Goal: Information Seeking & Learning: Compare options

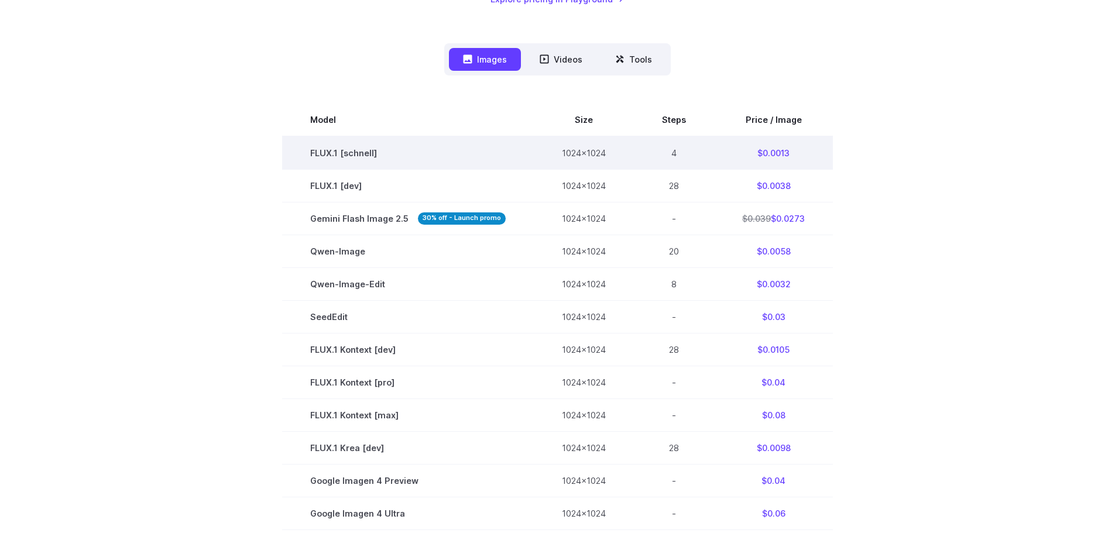
click at [594, 151] on td "1024x1024" at bounding box center [584, 152] width 100 height 33
copy tr "1024x1024"
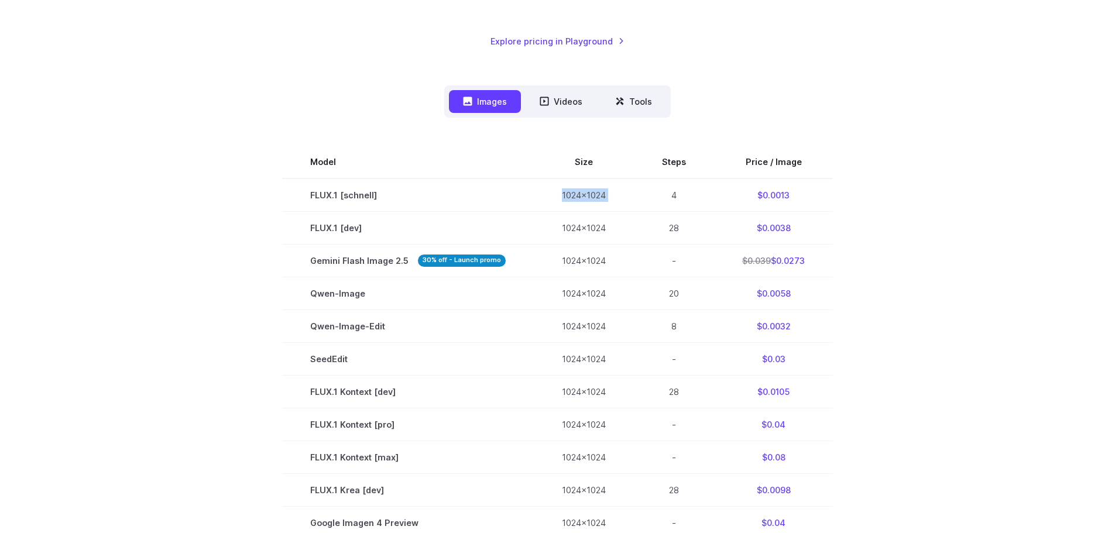
scroll to position [234, 0]
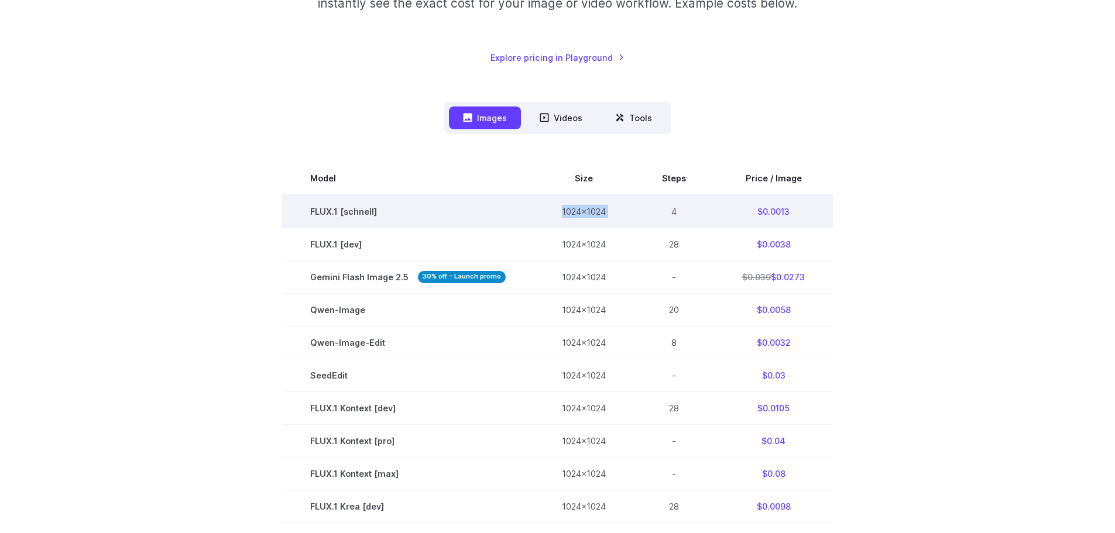
click at [594, 216] on td "1024x1024" at bounding box center [584, 211] width 100 height 33
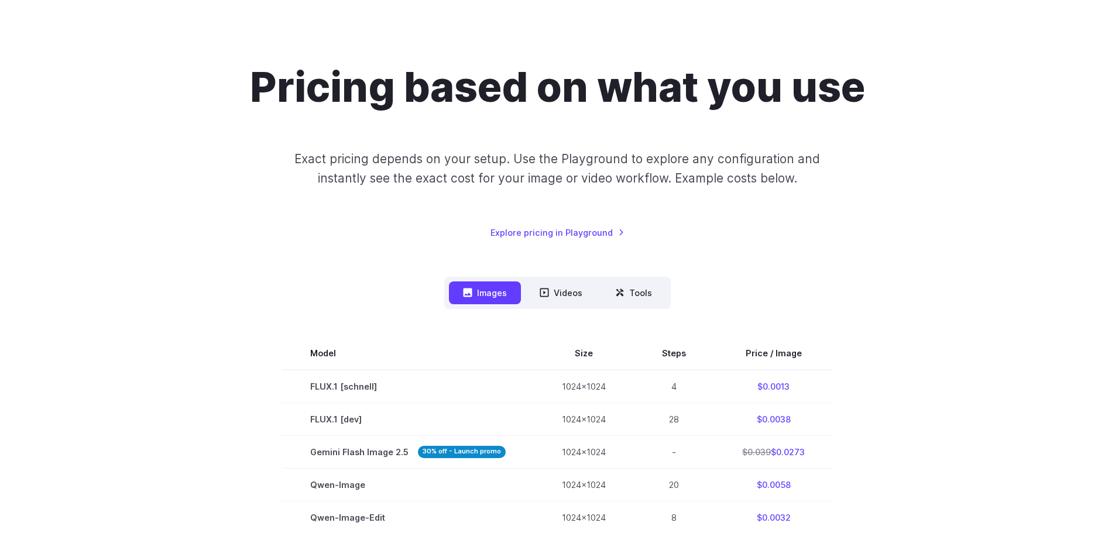
scroll to position [59, 0]
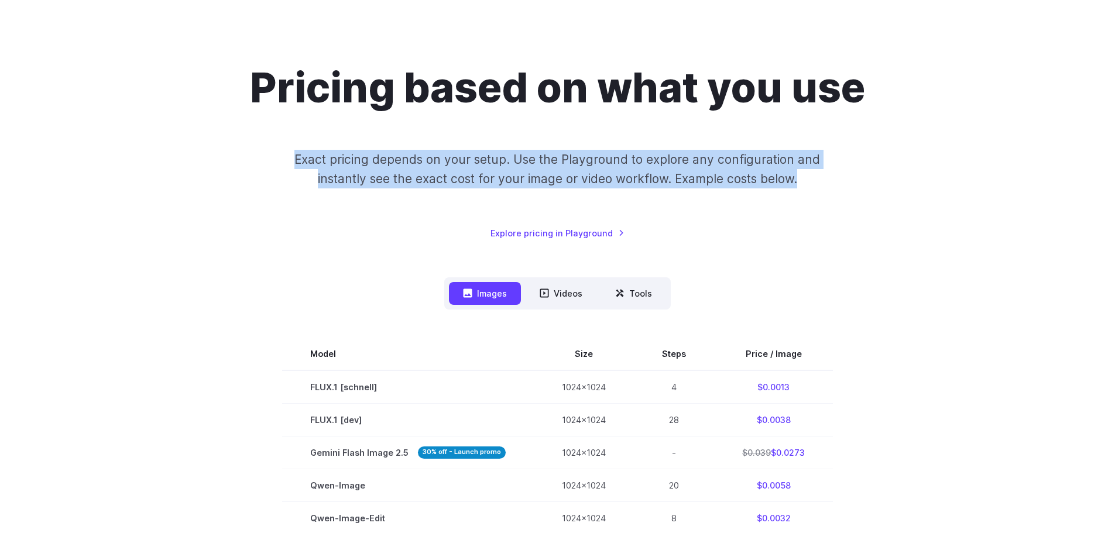
drag, startPoint x: 296, startPoint y: 156, endPoint x: 810, endPoint y: 170, distance: 513.9
click at [810, 170] on p "Exact pricing depends on your setup. Use the Playground to explore any configur…" at bounding box center [557, 169] width 570 height 39
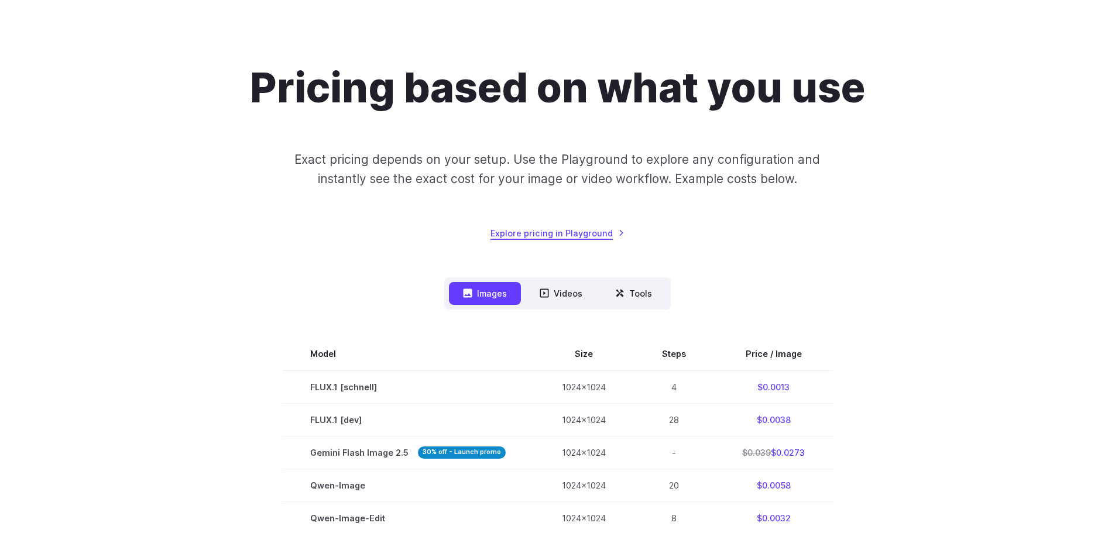
click at [593, 226] on link "Explore pricing in Playground" at bounding box center [557, 232] width 134 height 13
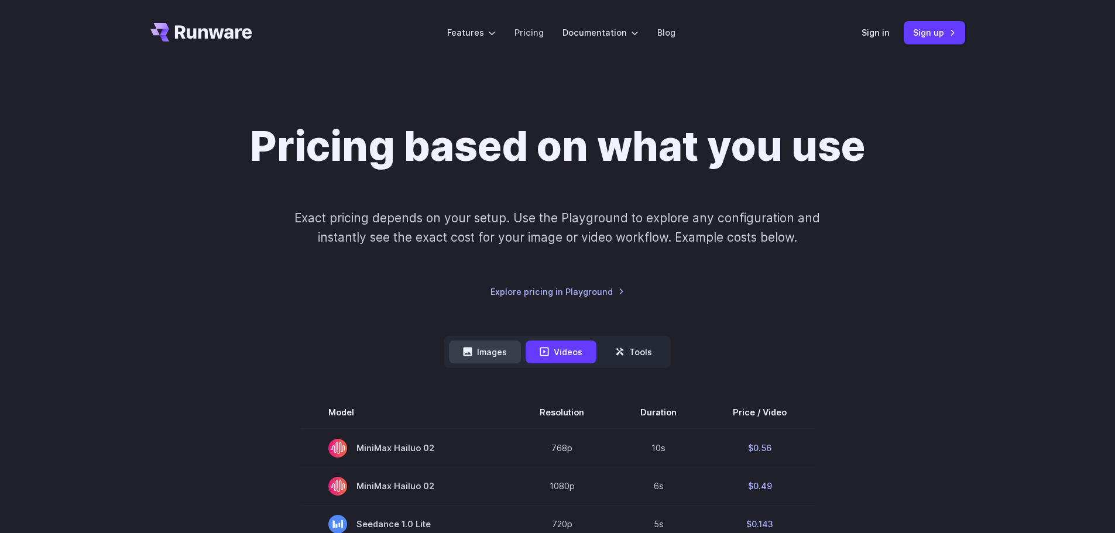
click at [496, 353] on button "Images" at bounding box center [485, 352] width 72 height 23
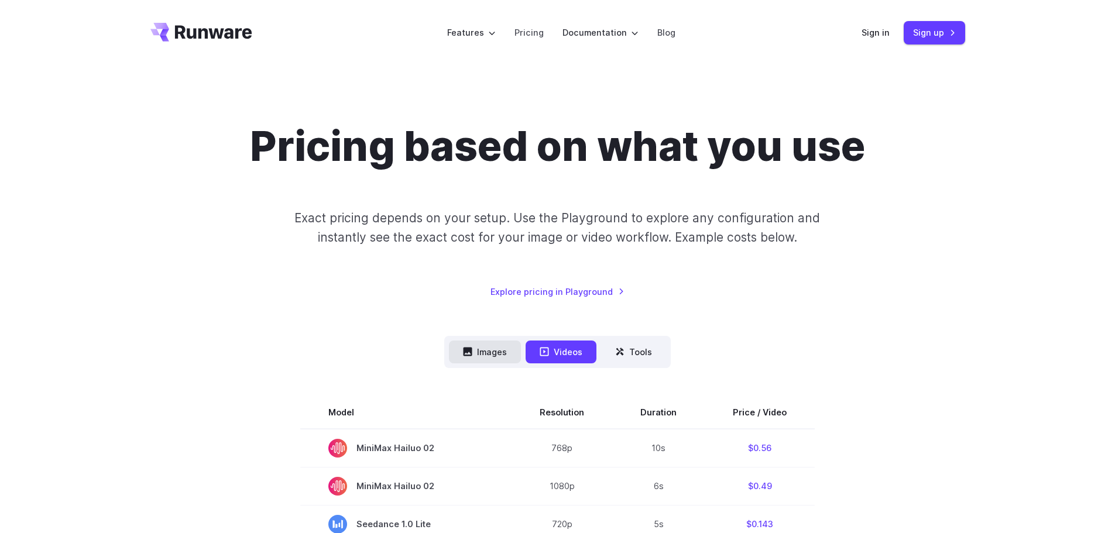
click at [465, 343] on button "Images" at bounding box center [485, 352] width 72 height 23
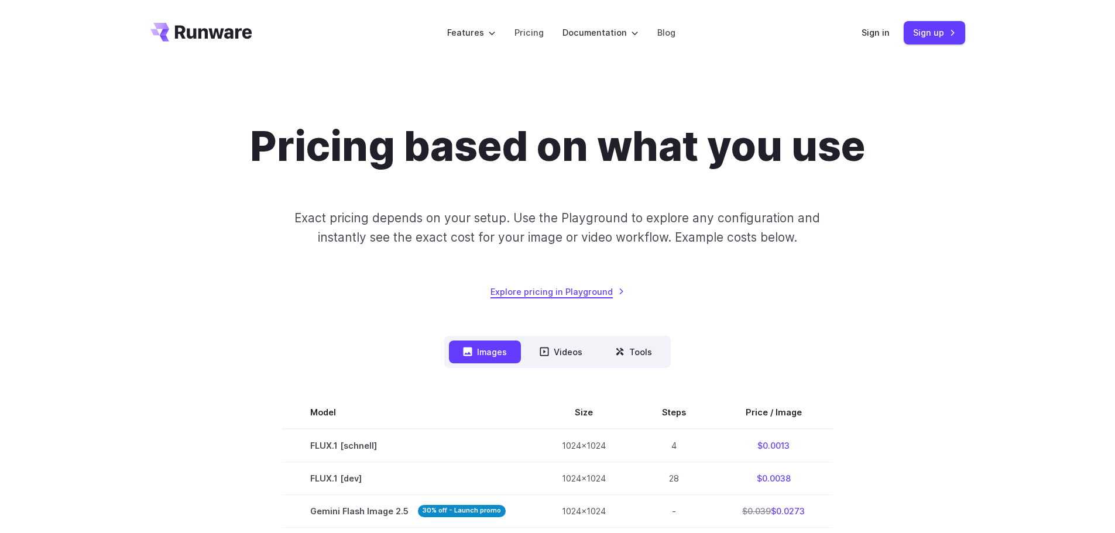
click at [590, 289] on link "Explore pricing in Playground" at bounding box center [557, 291] width 134 height 13
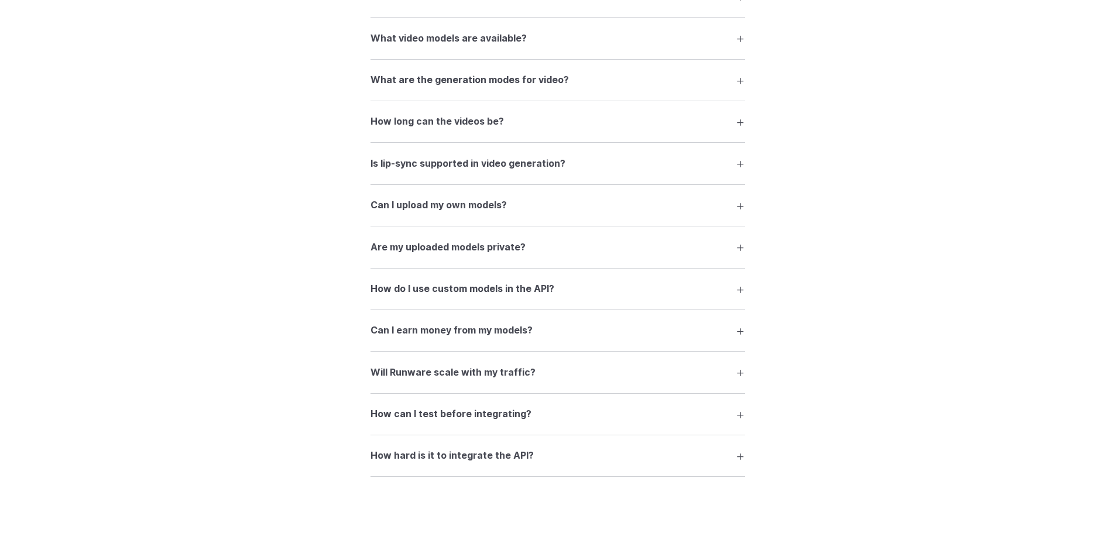
scroll to position [2178, 0]
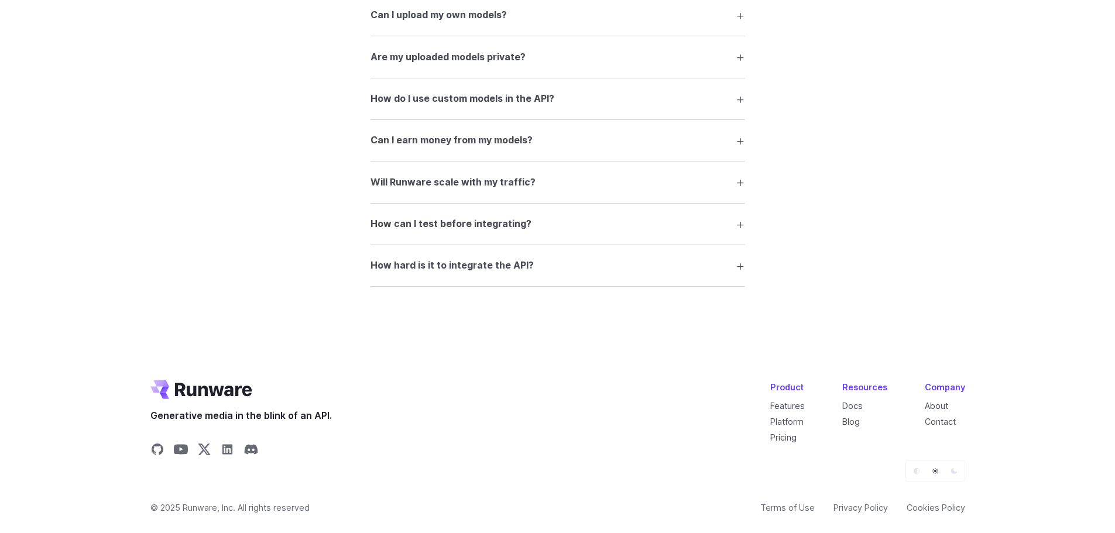
click at [951, 473] on icon "Dark" at bounding box center [953, 471] width 7 height 7
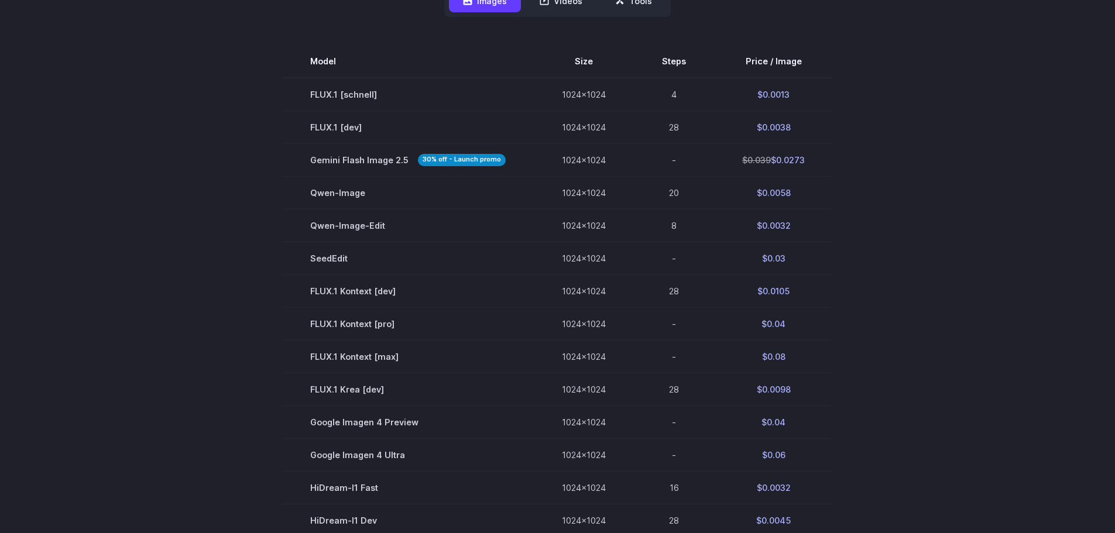
scroll to position [585, 0]
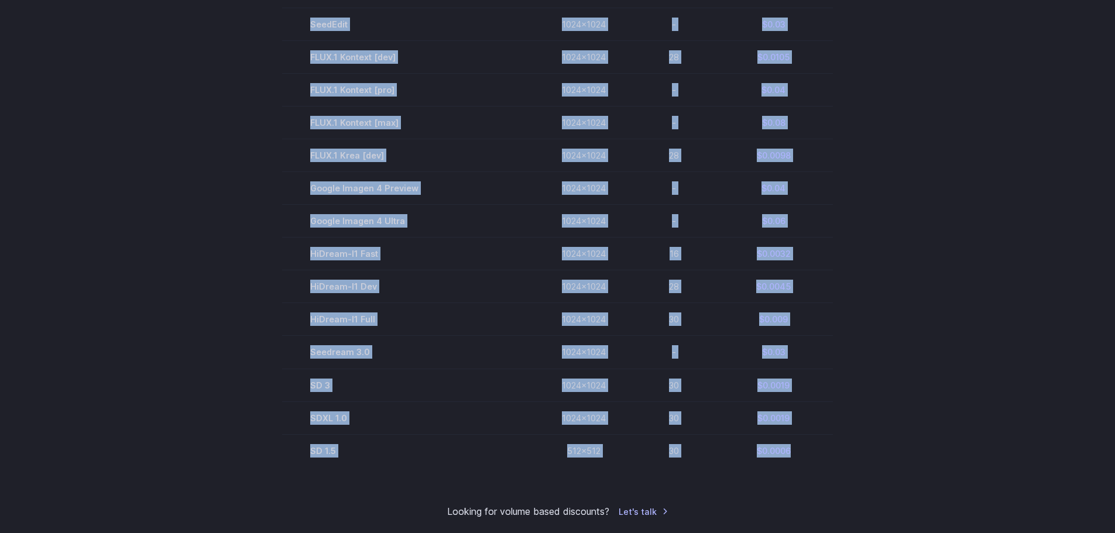
drag, startPoint x: 789, startPoint y: 450, endPoint x: 278, endPoint y: 376, distance: 516.7
click at [278, 376] on section "Model Size Steps Price / Image FLUX.1 [schnell] 1024x1024 4 $0.0013 FLUX.1 [dev…" at bounding box center [557, 139] width 814 height 656
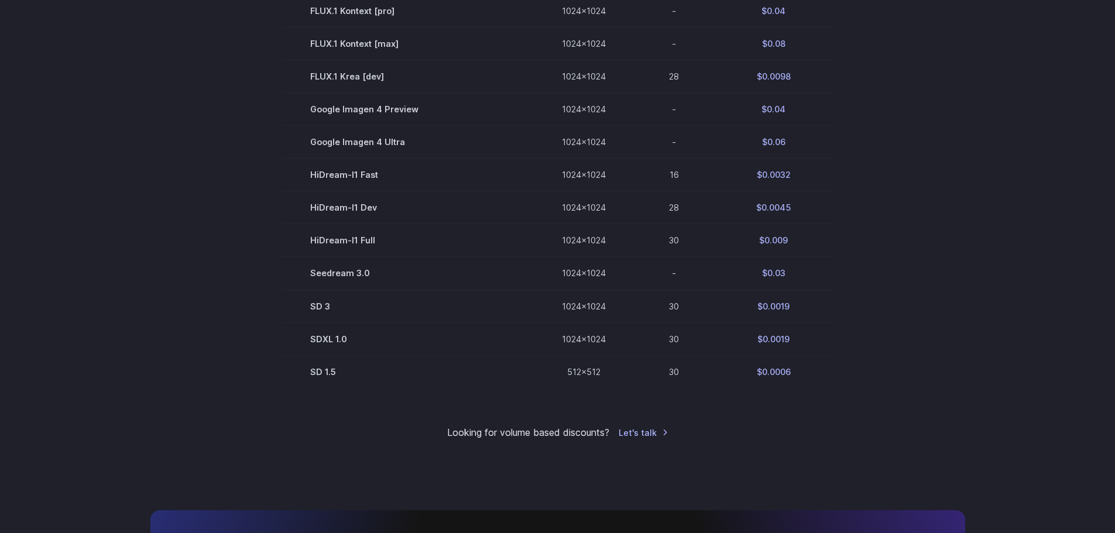
scroll to position [644, 0]
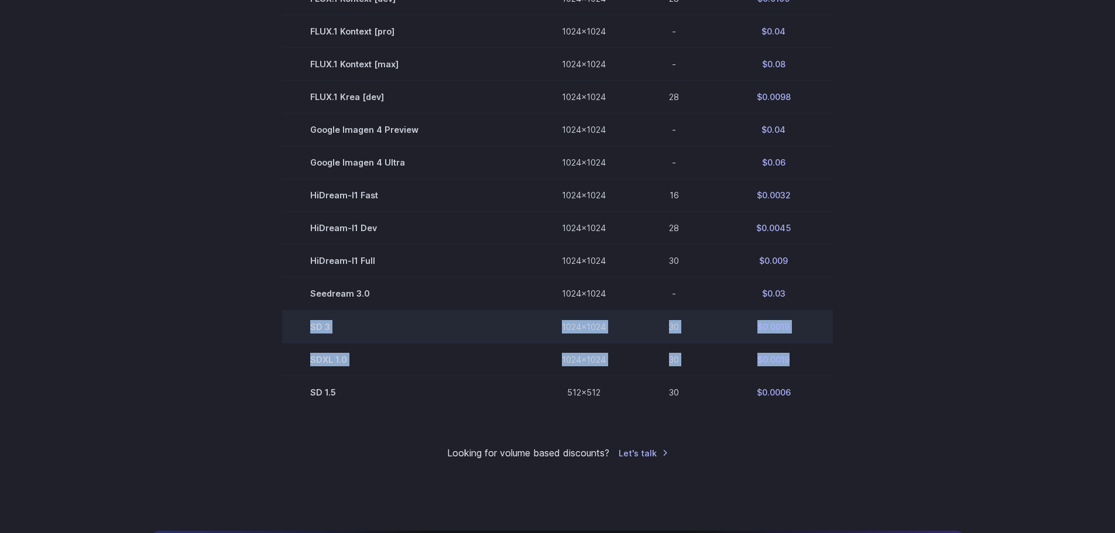
drag, startPoint x: 803, startPoint y: 357, endPoint x: 308, endPoint y: 319, distance: 496.5
click at [308, 319] on tbody "Model Size Steps Price / Image FLUX.1 [schnell] 1024x1024 4 $0.0013 FLUX.1 [dev…" at bounding box center [557, 80] width 551 height 656
click at [308, 319] on td "SD 3" at bounding box center [408, 326] width 252 height 33
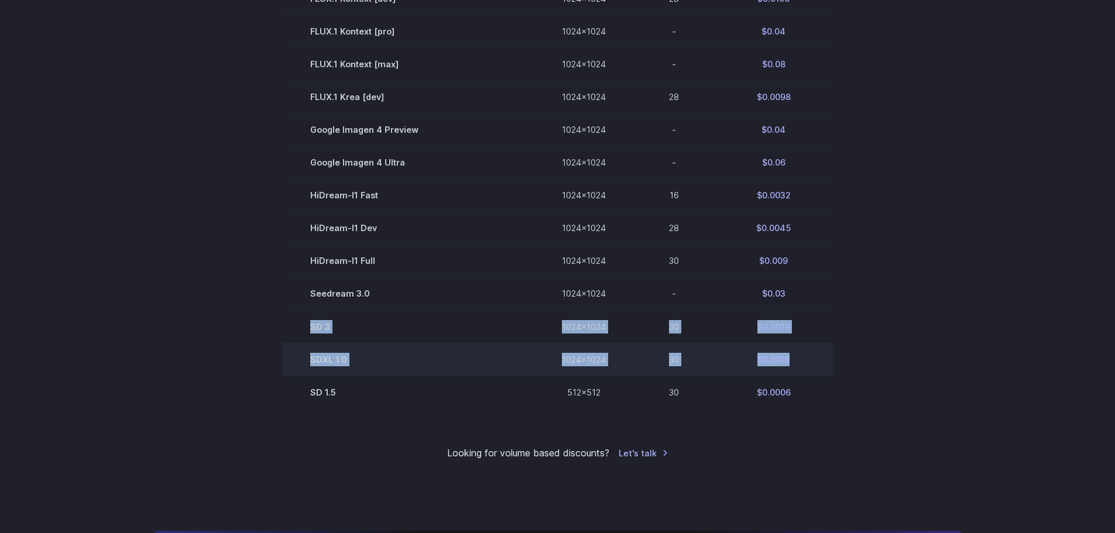
drag, startPoint x: 306, startPoint y: 320, endPoint x: 807, endPoint y: 361, distance: 503.1
click at [807, 361] on tbody "Model Size Steps Price / Image FLUX.1 [schnell] 1024x1024 4 $0.0013 FLUX.1 [dev…" at bounding box center [557, 80] width 551 height 656
click at [807, 360] on td "$0.0019" at bounding box center [773, 359] width 119 height 33
click at [801, 360] on td "$0.0019" at bounding box center [773, 359] width 119 height 33
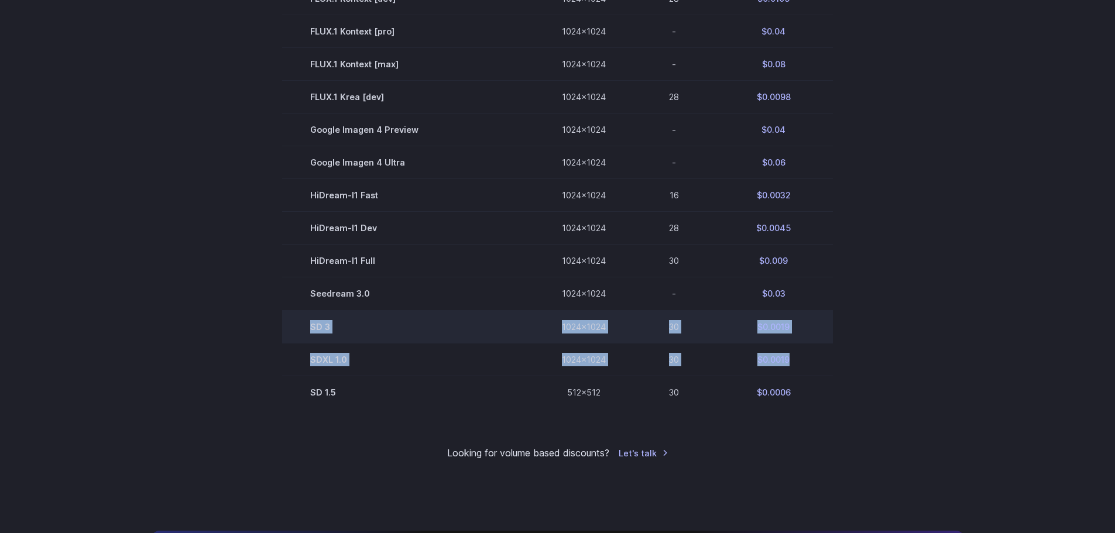
drag, startPoint x: 801, startPoint y: 360, endPoint x: 288, endPoint y: 326, distance: 514.3
click at [288, 326] on tbody "Model Size Steps Price / Image FLUX.1 [schnell] 1024x1024 4 $0.0013 FLUX.1 [dev…" at bounding box center [557, 80] width 551 height 656
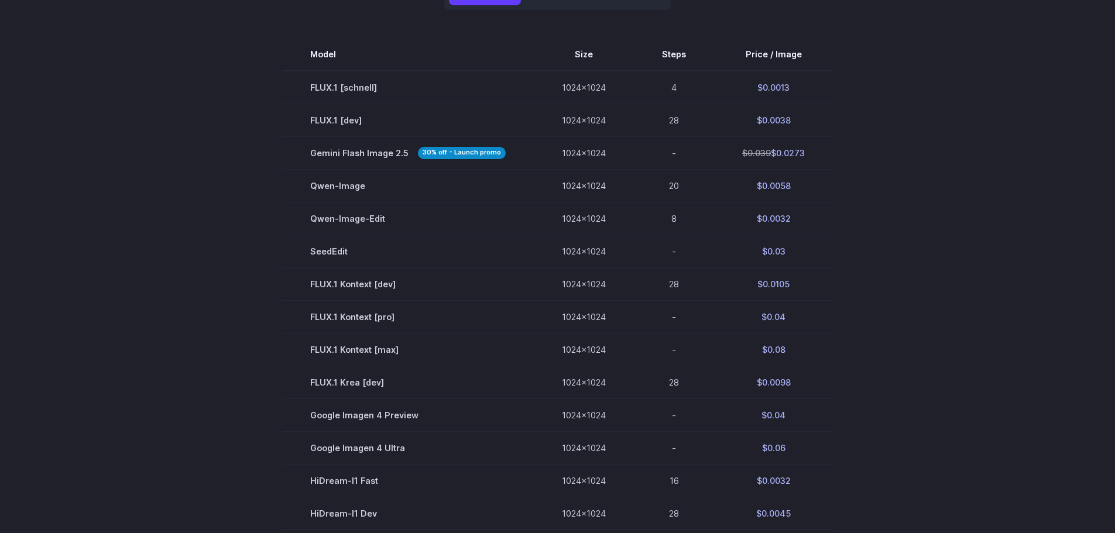
scroll to position [351, 0]
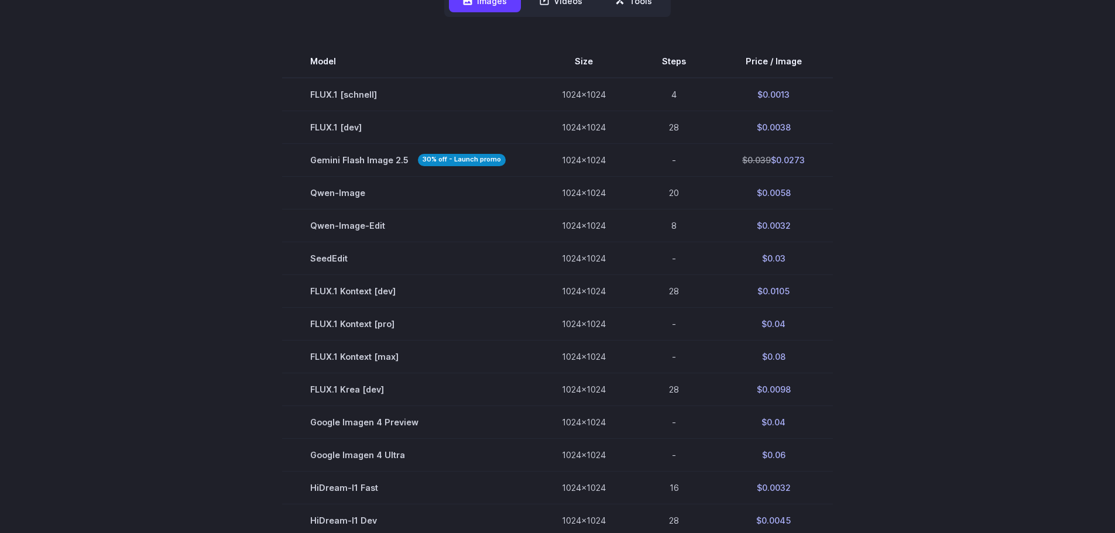
click at [201, 262] on section "Model Size Steps Price / Image FLUX.1 [schnell] 1024x1024 4 $0.0013 FLUX.1 [dev…" at bounding box center [557, 373] width 814 height 656
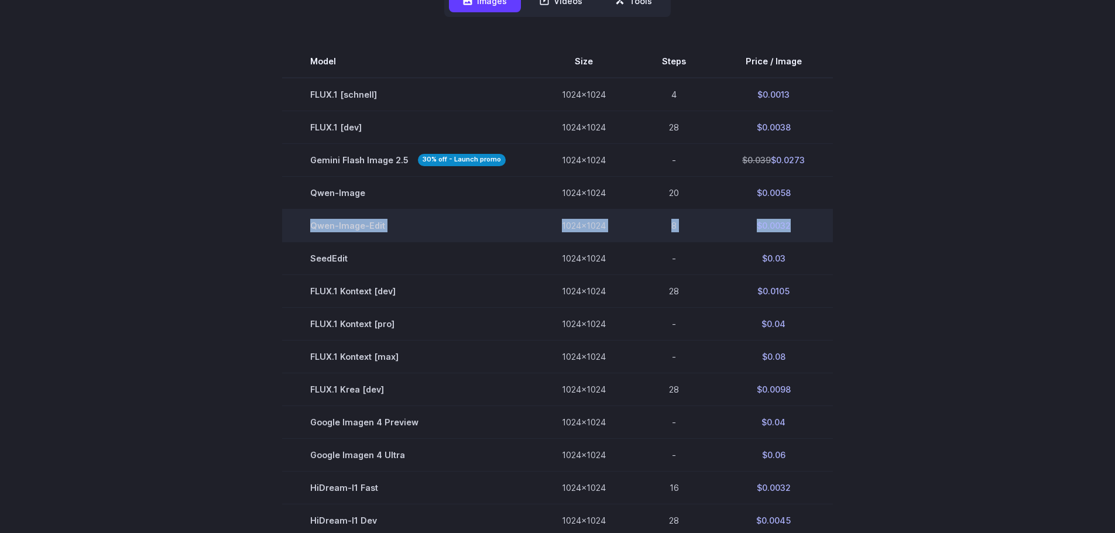
drag, startPoint x: 799, startPoint y: 221, endPoint x: 297, endPoint y: 224, distance: 502.0
click at [297, 224] on tr "Qwen-Image-Edit 1024x1024 8 $0.0032" at bounding box center [557, 225] width 551 height 33
click at [297, 224] on td "Qwen-Image-Edit" at bounding box center [408, 225] width 252 height 33
drag, startPoint x: 297, startPoint y: 224, endPoint x: 827, endPoint y: 220, distance: 530.7
click at [827, 220] on tr "Qwen-Image-Edit 1024x1024 8 $0.0032" at bounding box center [557, 225] width 551 height 33
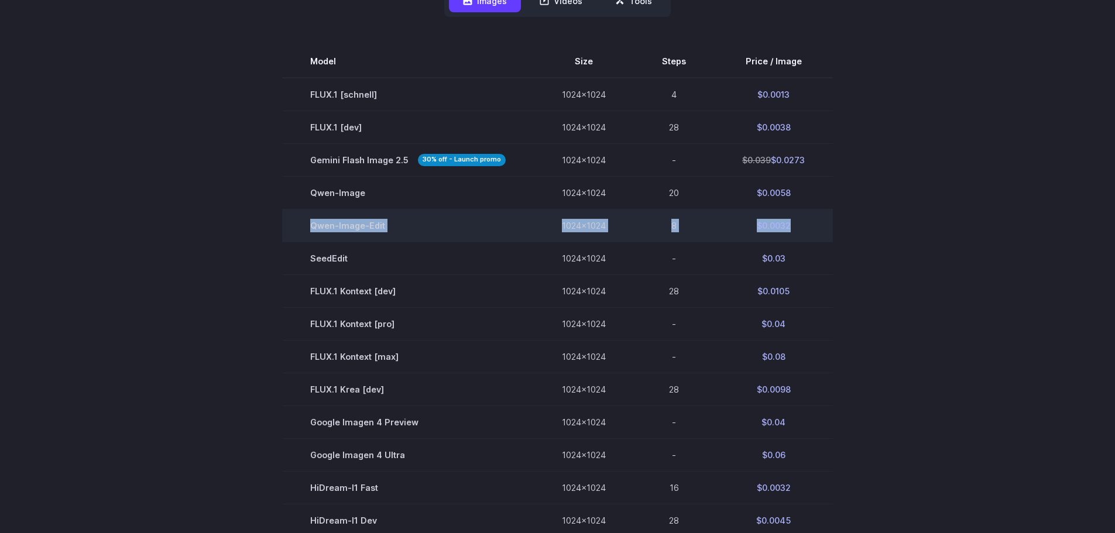
click at [827, 220] on td "$0.0032" at bounding box center [773, 225] width 119 height 33
drag, startPoint x: 826, startPoint y: 220, endPoint x: 305, endPoint y: 223, distance: 520.8
click at [305, 223] on tr "Qwen-Image-Edit 1024x1024 8 $0.0032" at bounding box center [557, 225] width 551 height 33
click at [305, 223] on td "Qwen-Image-Edit" at bounding box center [408, 225] width 252 height 33
drag, startPoint x: 334, startPoint y: 223, endPoint x: 829, endPoint y: 223, distance: 494.4
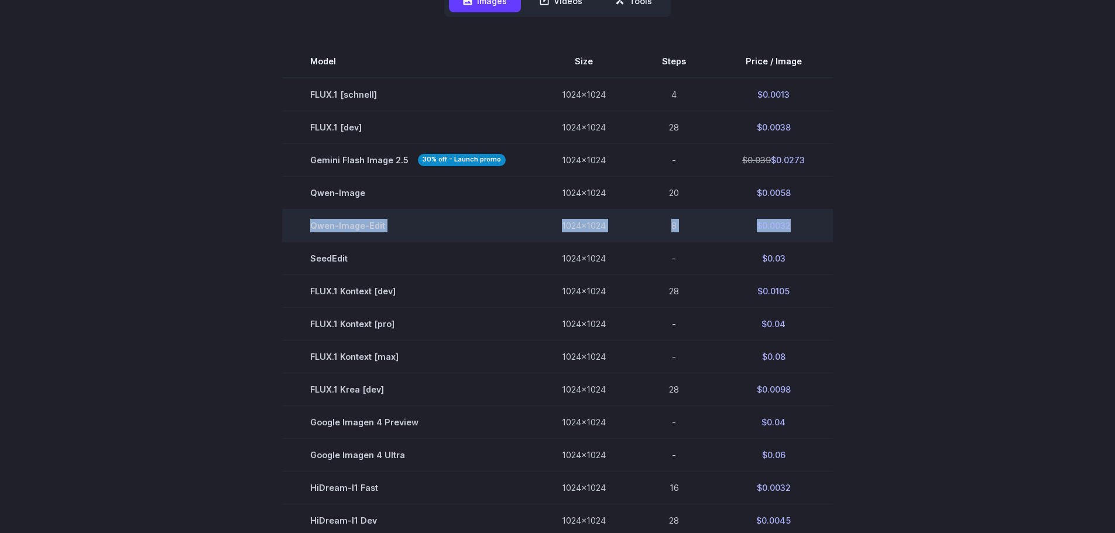
click at [829, 223] on tr "Qwen-Image-Edit 1024x1024 8 $0.0032" at bounding box center [557, 225] width 551 height 33
click at [829, 223] on td "$0.0032" at bounding box center [773, 225] width 119 height 33
drag, startPoint x: 820, startPoint y: 222, endPoint x: 298, endPoint y: 225, distance: 521.9
click at [298, 225] on tr "Qwen-Image-Edit 1024x1024 8 $0.0032" at bounding box center [557, 225] width 551 height 33
click at [298, 225] on td "Qwen-Image-Edit" at bounding box center [408, 225] width 252 height 33
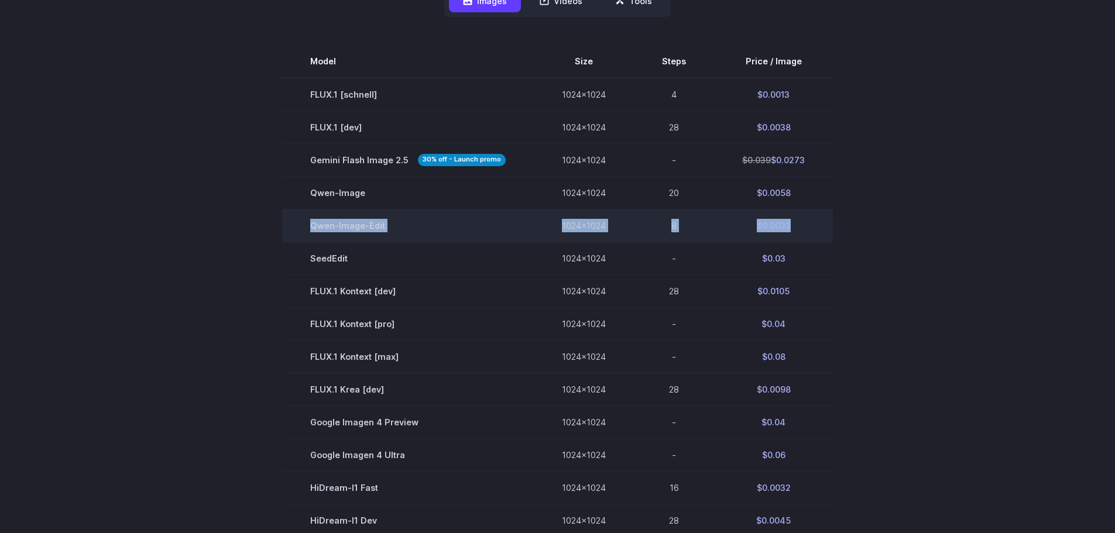
drag, startPoint x: 298, startPoint y: 225, endPoint x: 815, endPoint y: 215, distance: 516.7
click at [815, 215] on tr "Qwen-Image-Edit 1024x1024 8 $0.0032" at bounding box center [557, 225] width 551 height 33
click at [815, 215] on td "$0.0032" at bounding box center [773, 225] width 119 height 33
drag, startPoint x: 813, startPoint y: 215, endPoint x: 306, endPoint y: 224, distance: 506.8
click at [306, 224] on tr "Qwen-Image-Edit 1024x1024 8 $0.0032" at bounding box center [557, 225] width 551 height 33
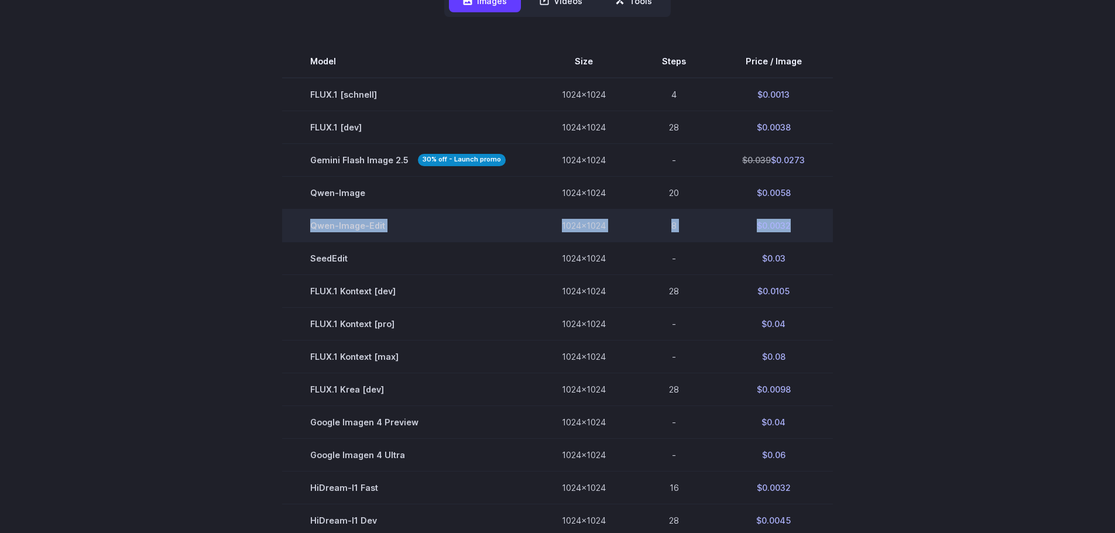
click at [306, 224] on td "Qwen-Image-Edit" at bounding box center [408, 225] width 252 height 33
drag, startPoint x: 305, startPoint y: 224, endPoint x: 806, endPoint y: 222, distance: 500.9
click at [806, 222] on tr "Qwen-Image-Edit 1024x1024 8 $0.0032" at bounding box center [557, 225] width 551 height 33
click at [806, 222] on td "$0.0032" at bounding box center [773, 225] width 119 height 33
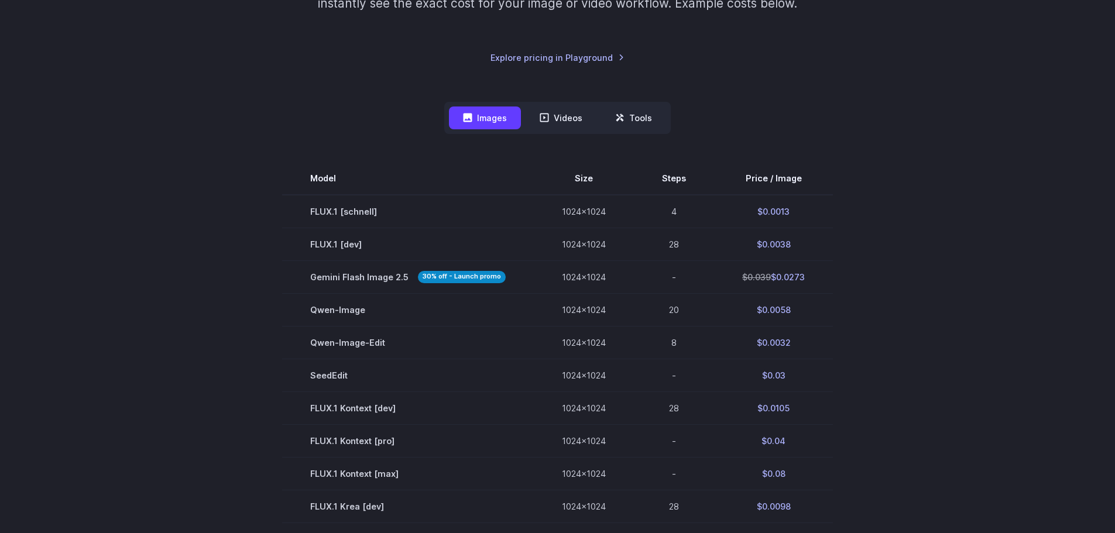
scroll to position [293, 0]
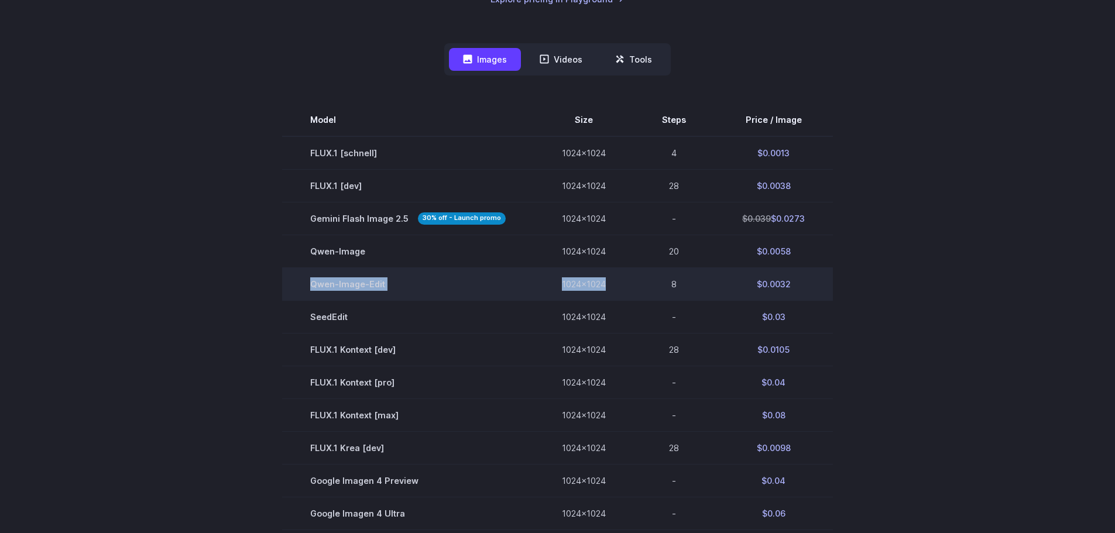
drag, startPoint x: 306, startPoint y: 277, endPoint x: 604, endPoint y: 281, distance: 298.4
click at [604, 281] on tr "Qwen-Image-Edit 1024x1024 8 $0.0032" at bounding box center [557, 283] width 551 height 33
copy tr "Qwen-Image-Edit 1024x1024"
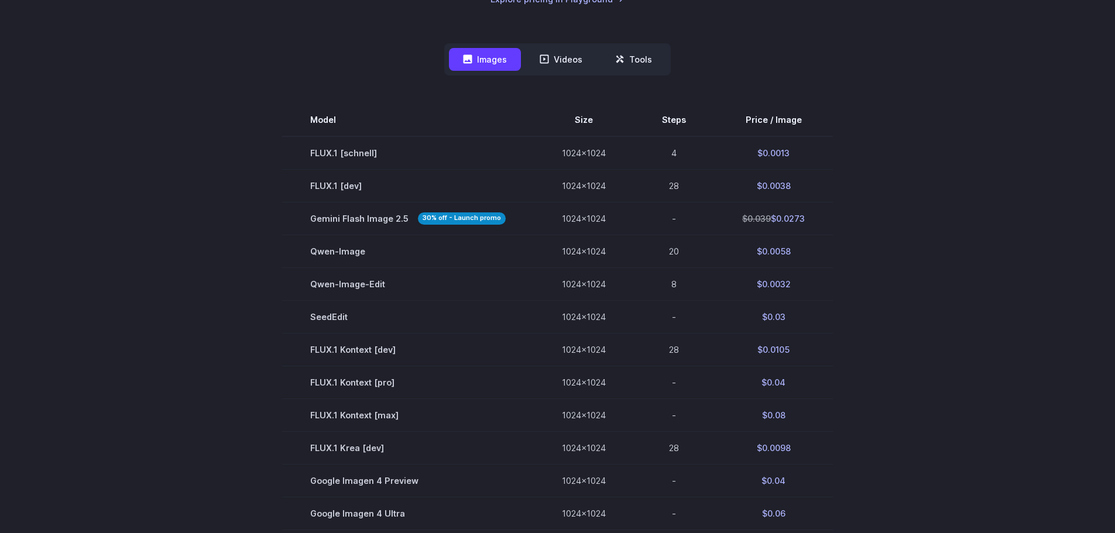
click at [242, 216] on section "Model Size Steps Price / Image FLUX.1 [schnell] 1024x1024 4 $0.0013 FLUX.1 [dev…" at bounding box center [557, 432] width 814 height 656
